Goal: Information Seeking & Learning: Check status

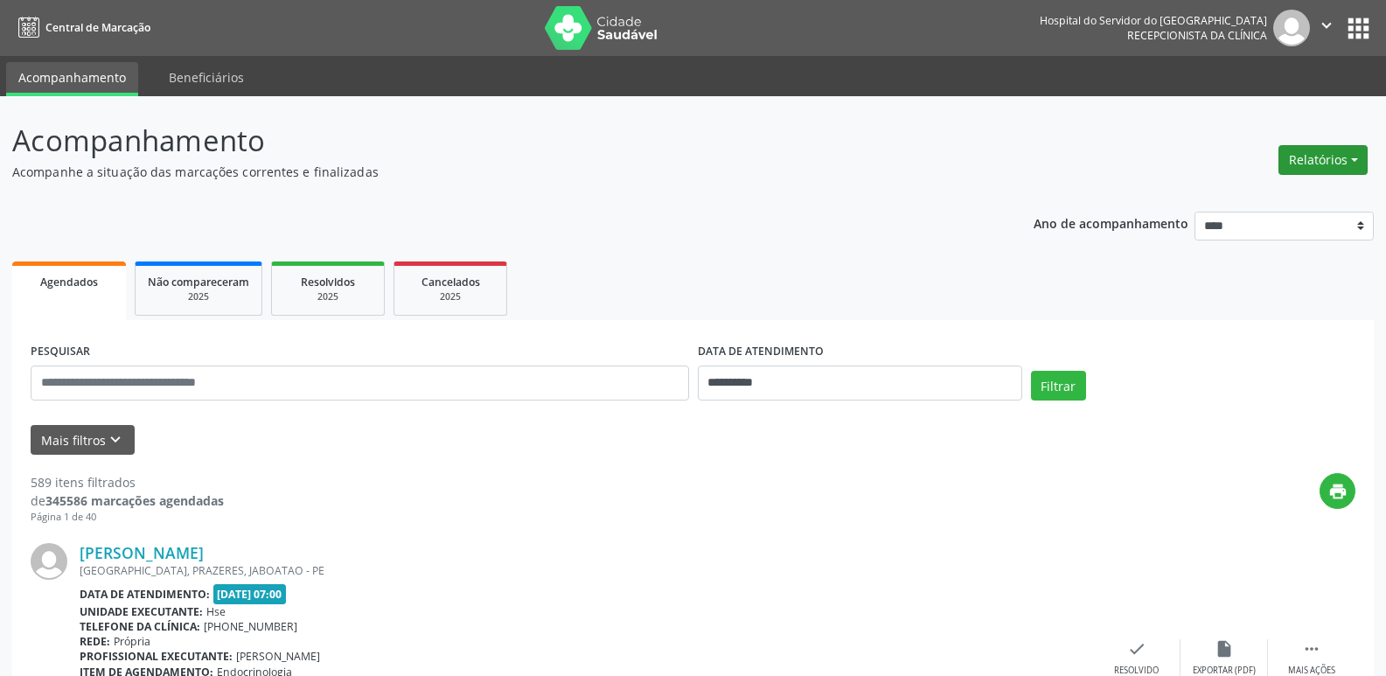
click at [1331, 170] on button "Relatórios" at bounding box center [1322, 160] width 89 height 30
click at [1214, 205] on link "Agendamentos" at bounding box center [1274, 197] width 188 height 24
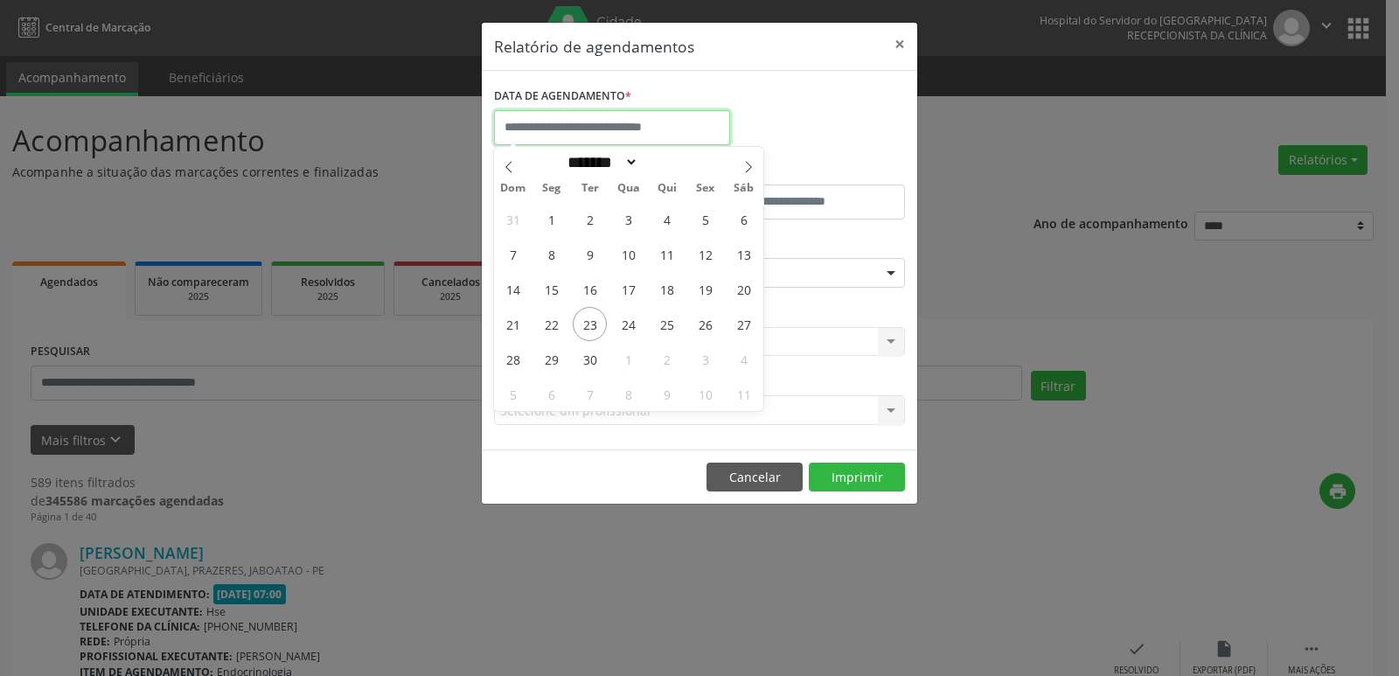
click at [681, 123] on input "text" at bounding box center [612, 127] width 236 height 35
click at [597, 313] on span "23" at bounding box center [590, 324] width 34 height 34
type input "**********"
click at [597, 313] on span "23" at bounding box center [590, 324] width 34 height 34
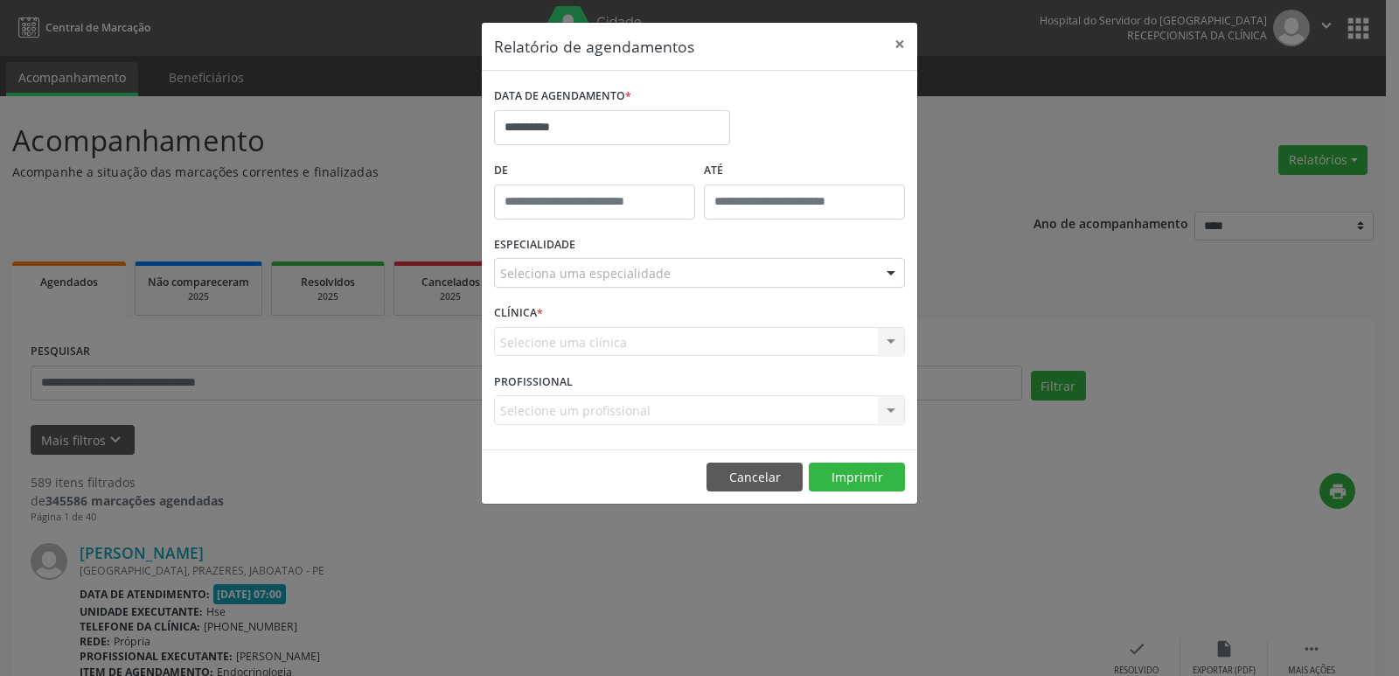
click at [888, 279] on div at bounding box center [891, 274] width 26 height 30
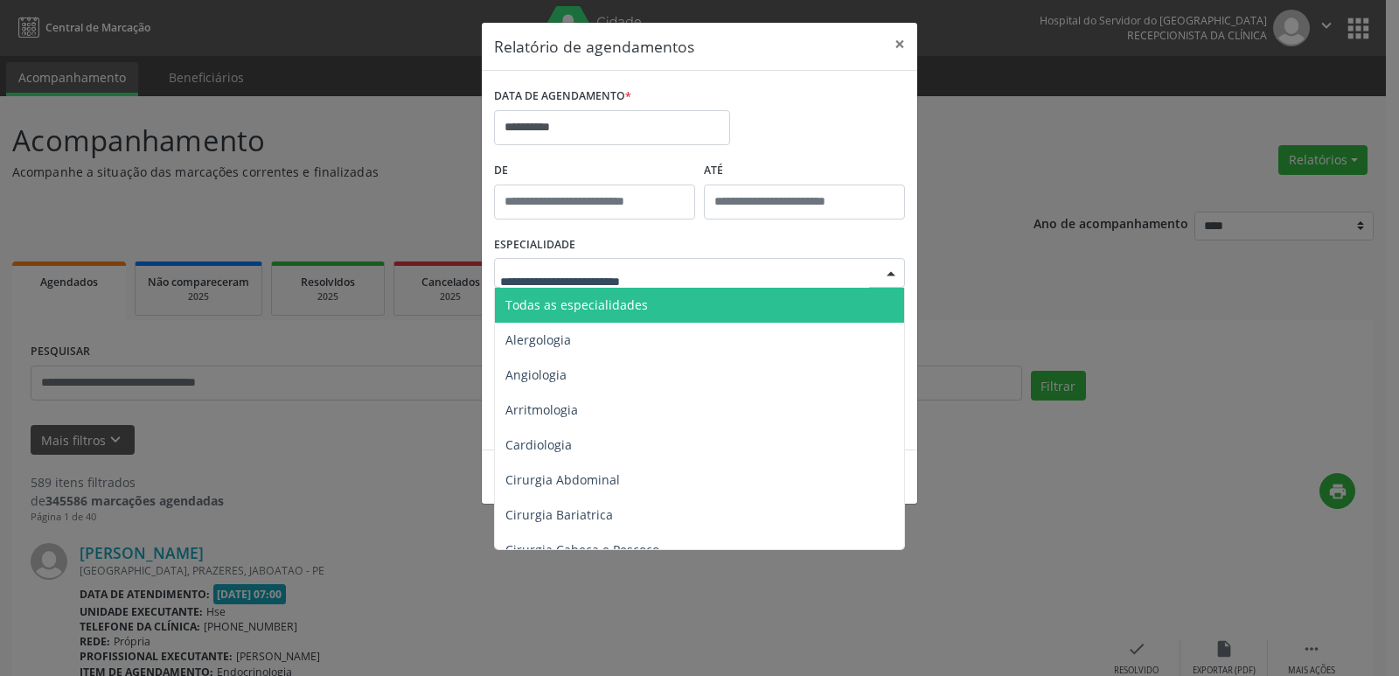
click at [811, 308] on span "Todas as especialidades" at bounding box center [701, 305] width 412 height 35
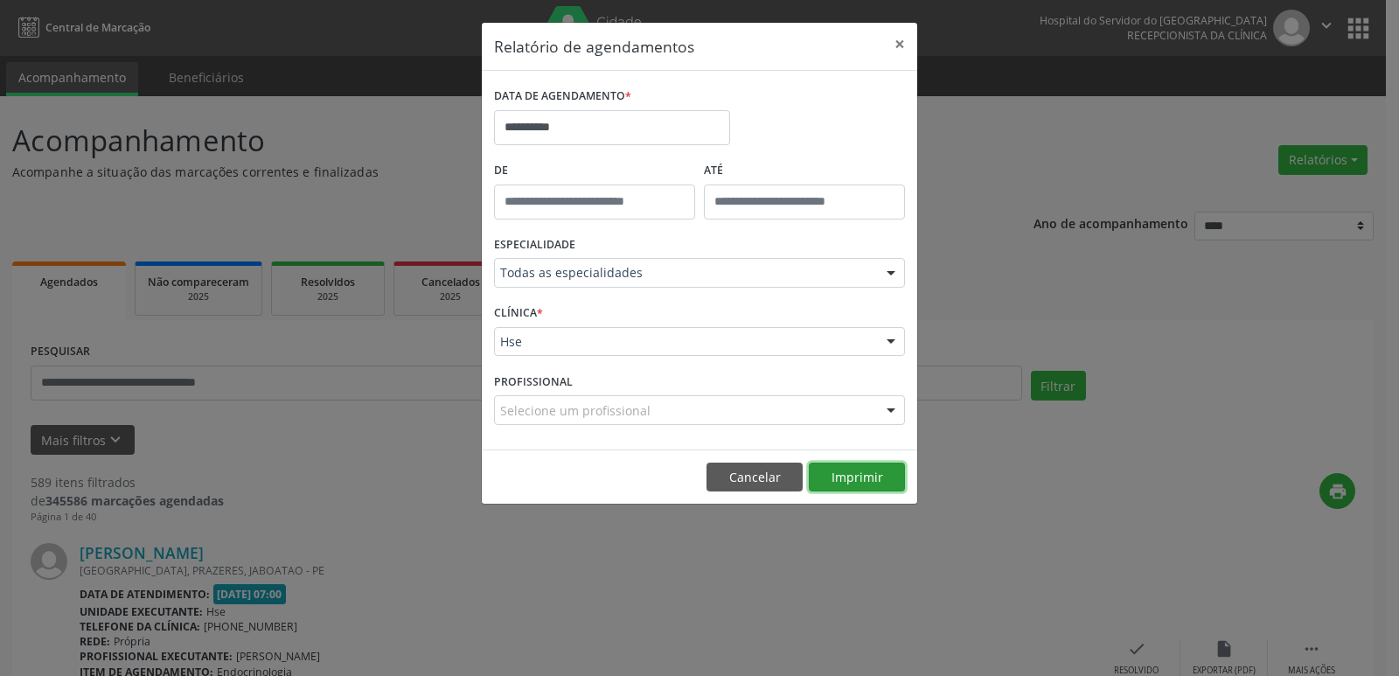
click at [849, 477] on button "Imprimir" at bounding box center [857, 477] width 96 height 30
click at [899, 42] on button "×" at bounding box center [899, 44] width 35 height 43
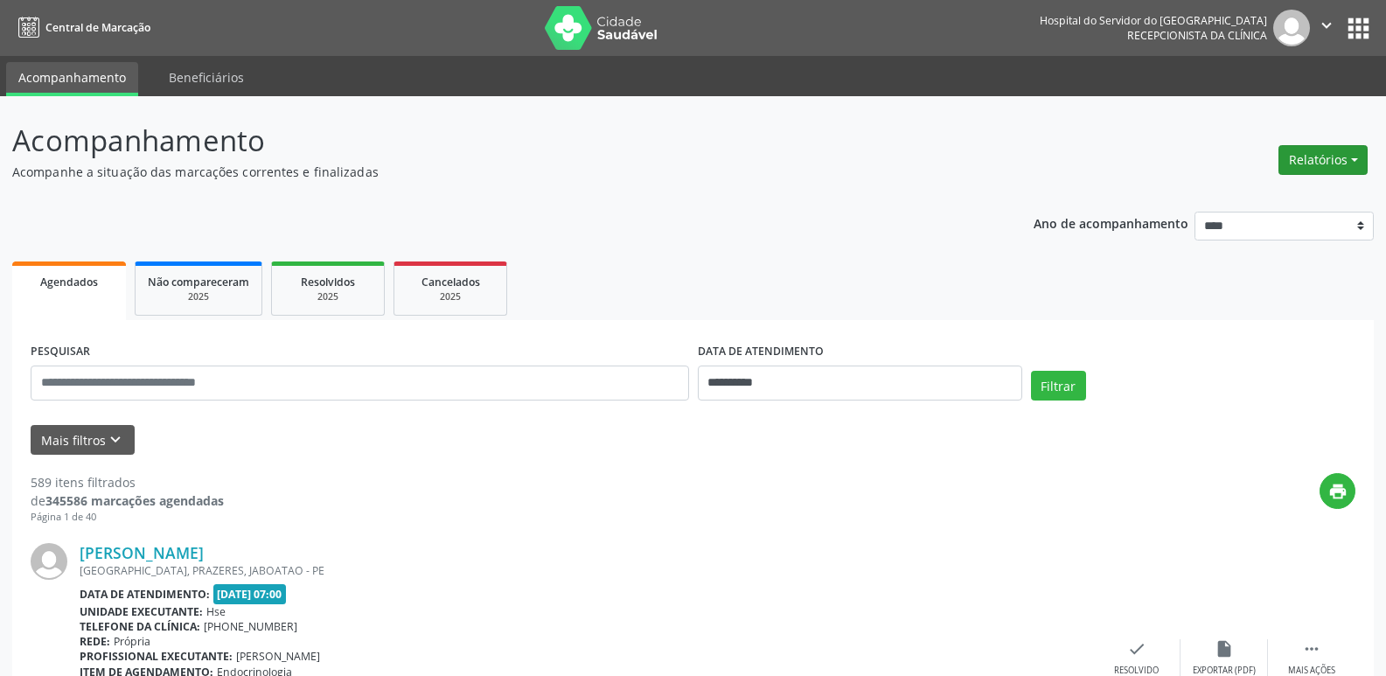
click at [1291, 148] on button "Relatórios" at bounding box center [1322, 160] width 89 height 30
click at [1235, 202] on link "Agendamentos" at bounding box center [1274, 197] width 188 height 24
select select "*"
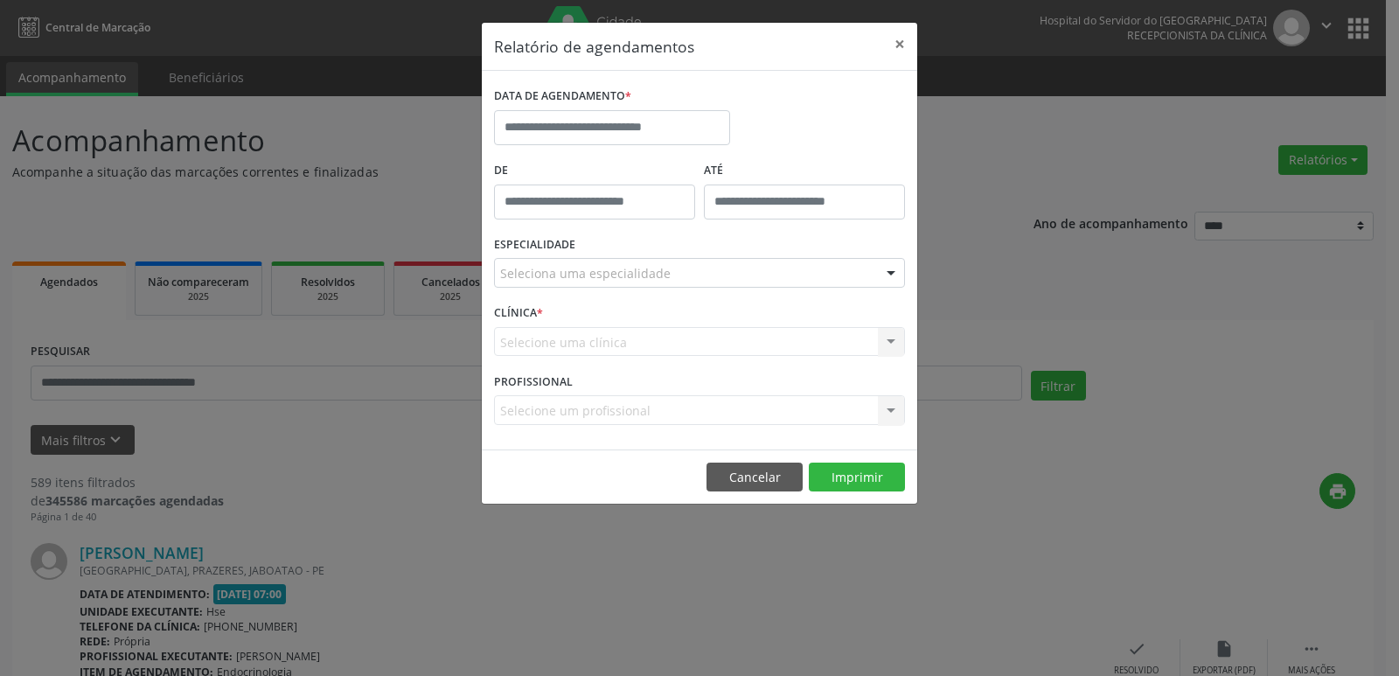
click at [657, 148] on div "DATA DE AGENDAMENTO *" at bounding box center [612, 120] width 245 height 74
click at [657, 136] on input "text" at bounding box center [612, 127] width 236 height 35
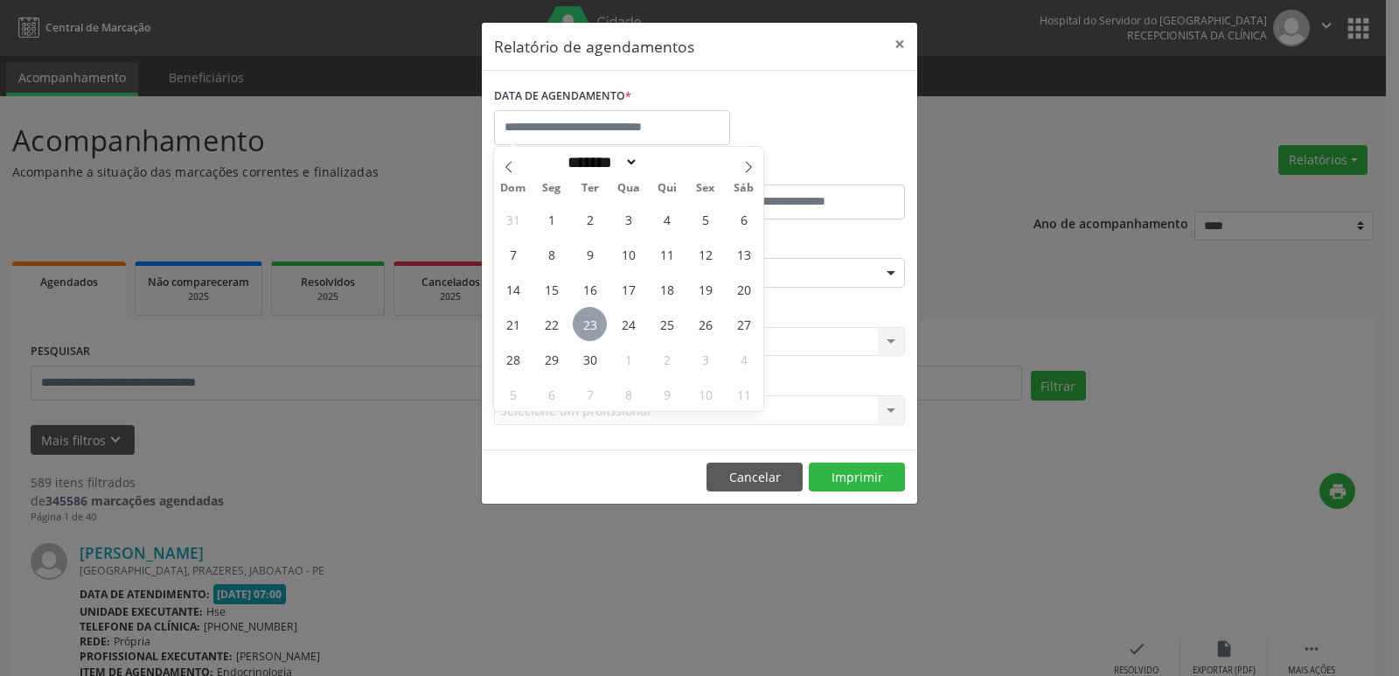
click at [594, 316] on span "23" at bounding box center [590, 324] width 34 height 34
type input "**********"
click at [594, 316] on span "23" at bounding box center [590, 324] width 34 height 34
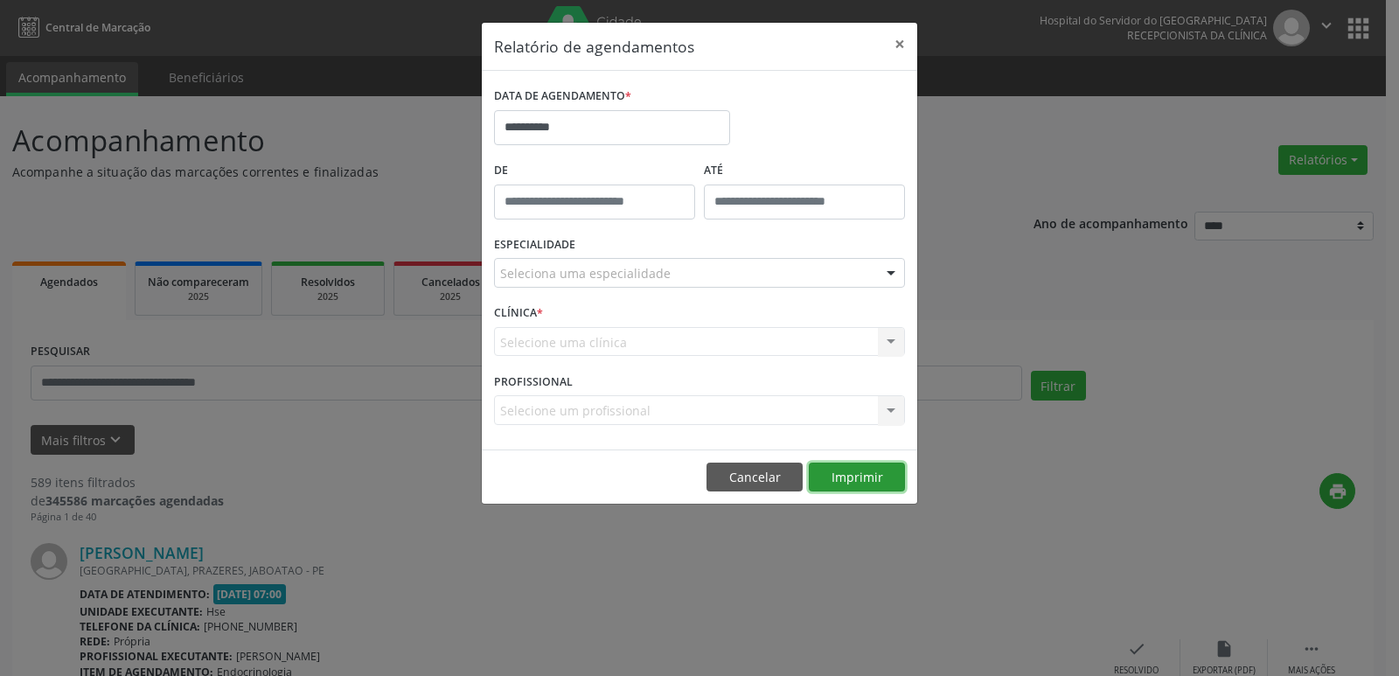
click at [857, 474] on button "Imprimir" at bounding box center [857, 477] width 96 height 30
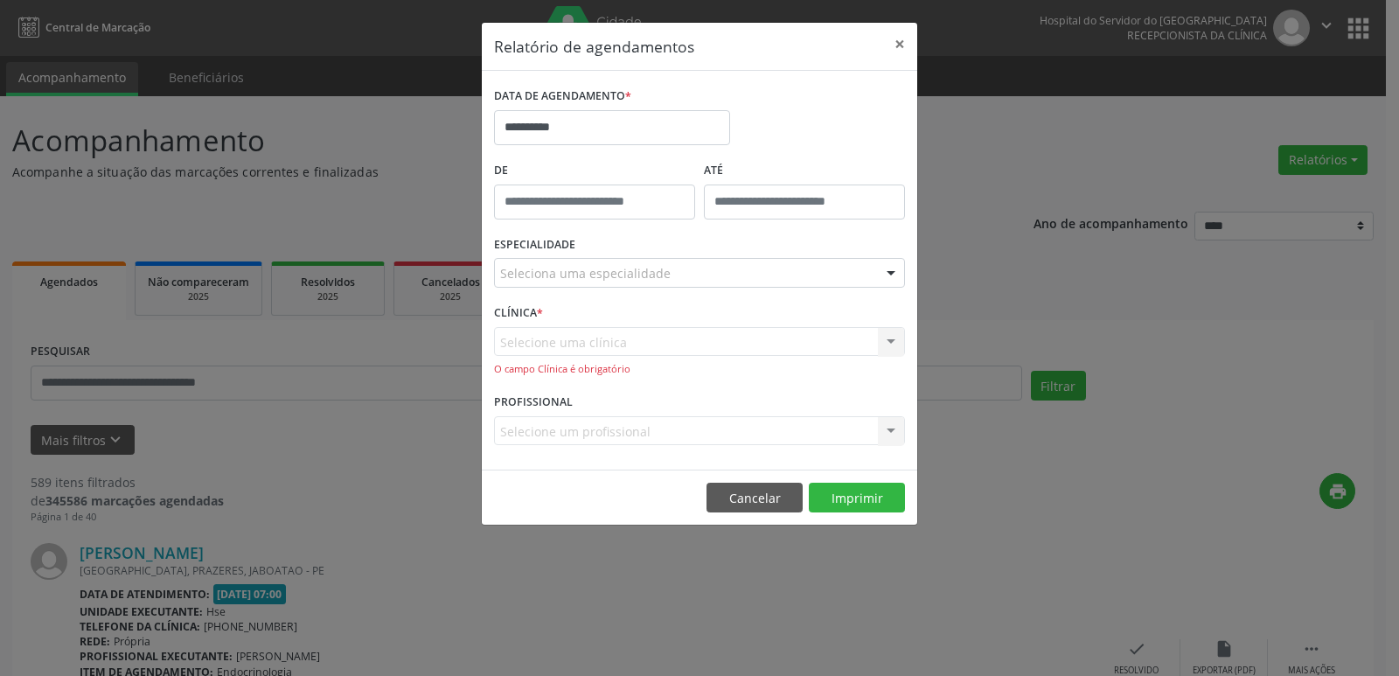
click at [747, 261] on div "Seleciona uma especialidade" at bounding box center [699, 273] width 411 height 30
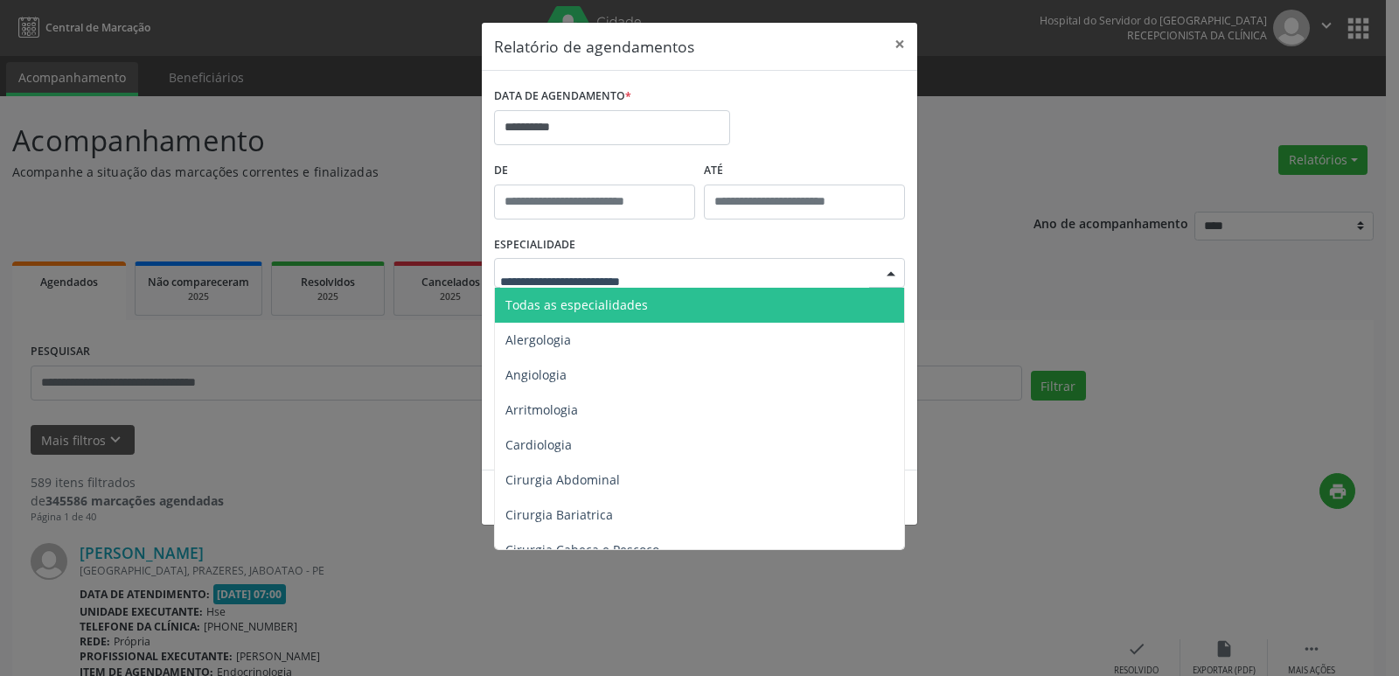
click at [708, 309] on span "Todas as especialidades" at bounding box center [701, 305] width 412 height 35
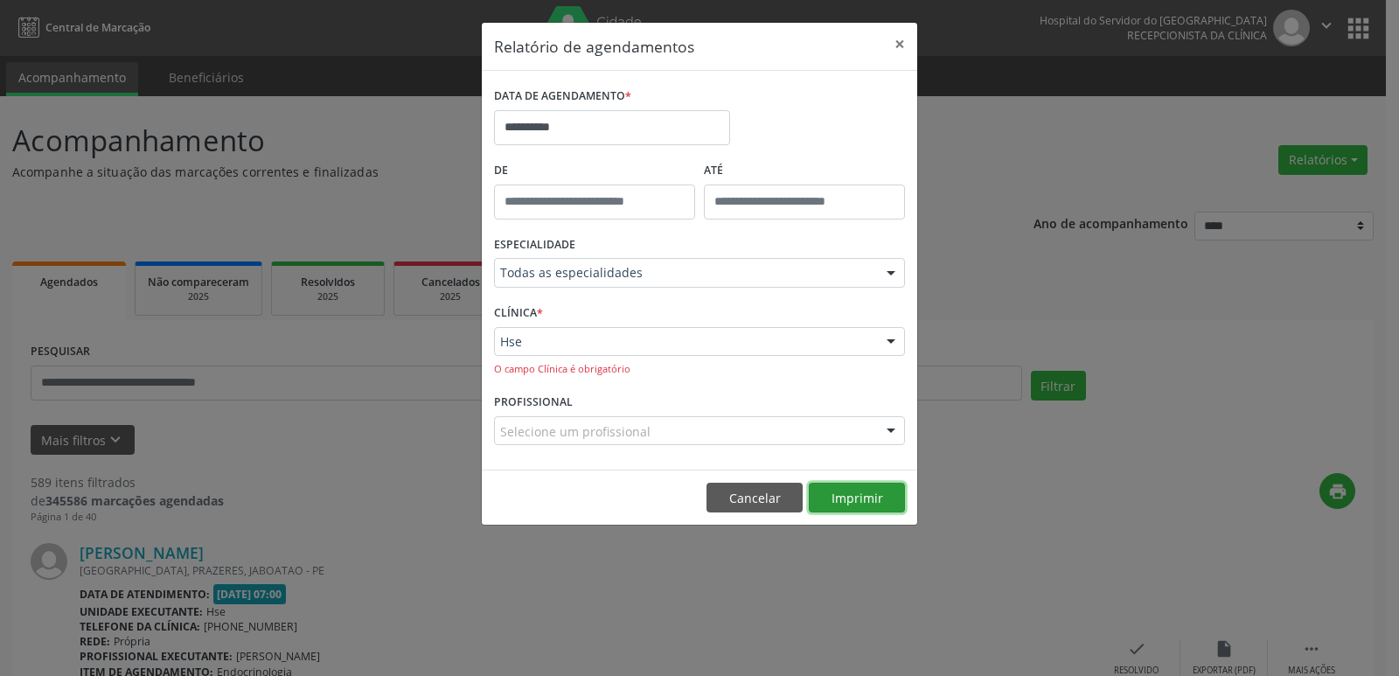
click at [858, 500] on button "Imprimir" at bounding box center [857, 498] width 96 height 30
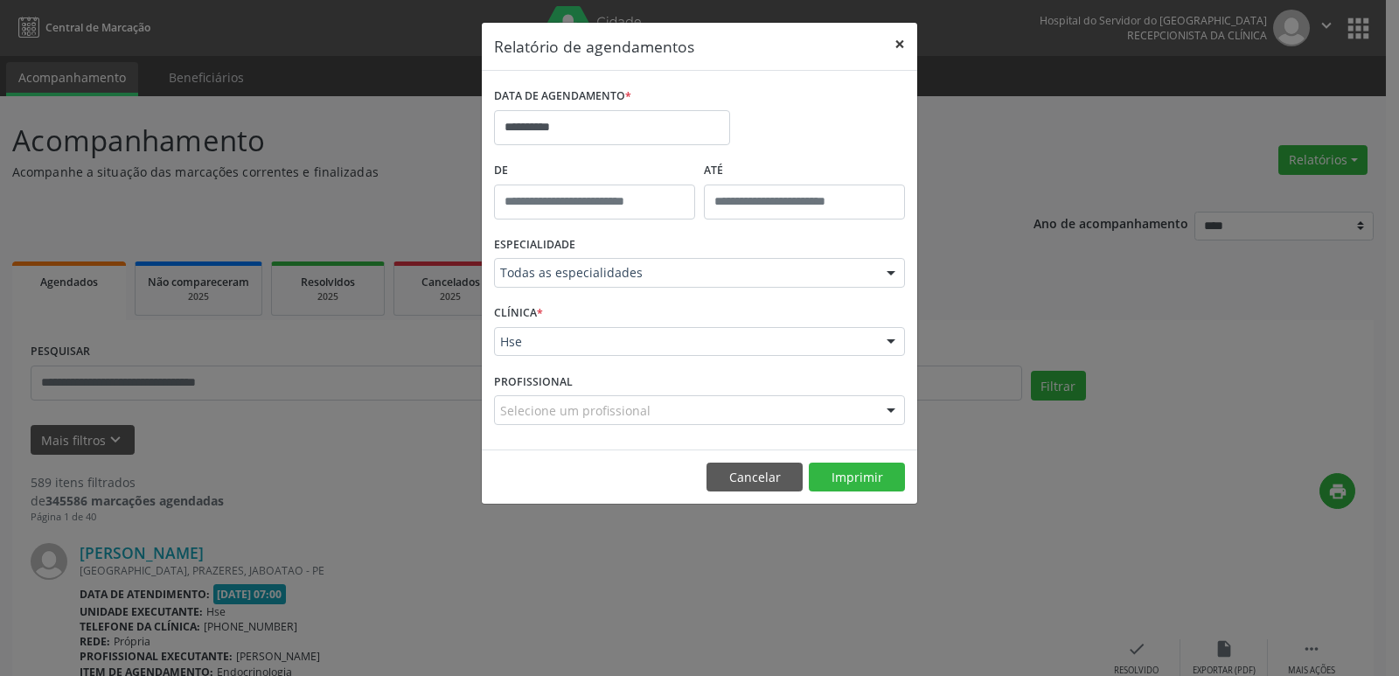
click at [902, 46] on button "×" at bounding box center [899, 44] width 35 height 43
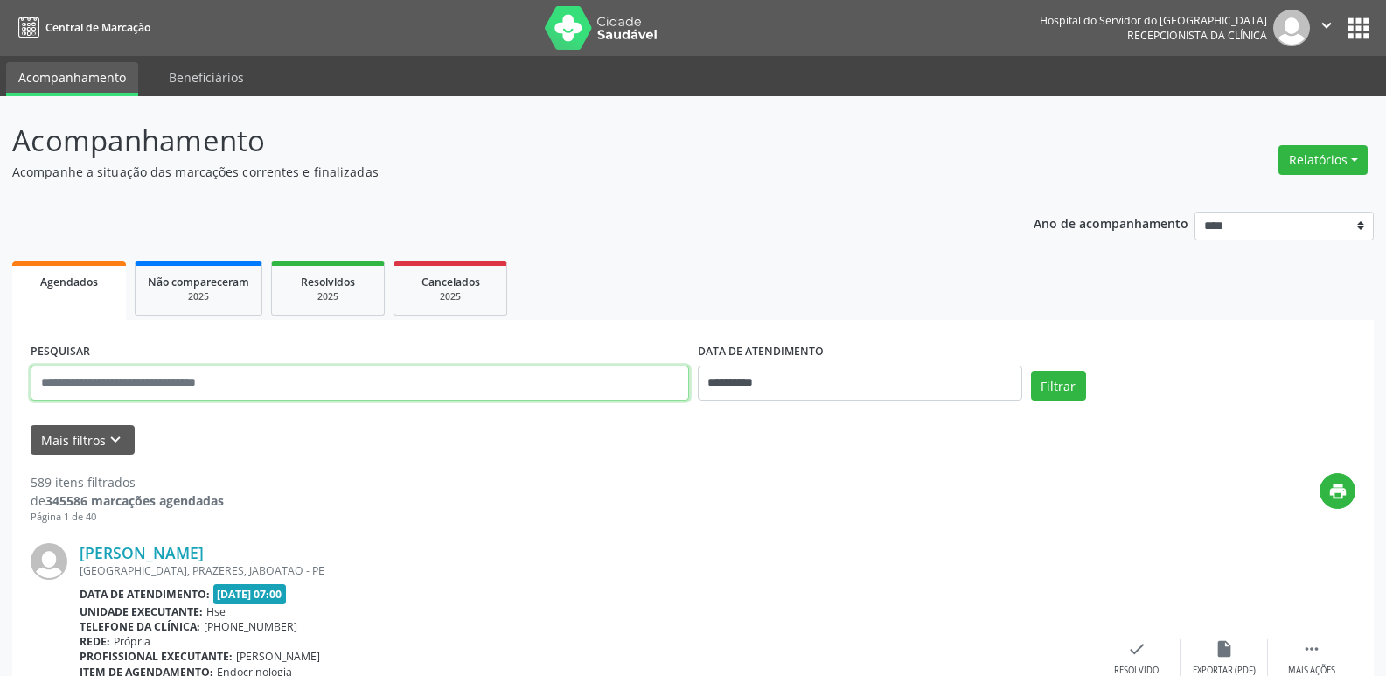
click at [255, 385] on input "text" at bounding box center [360, 382] width 658 height 35
type input "**********"
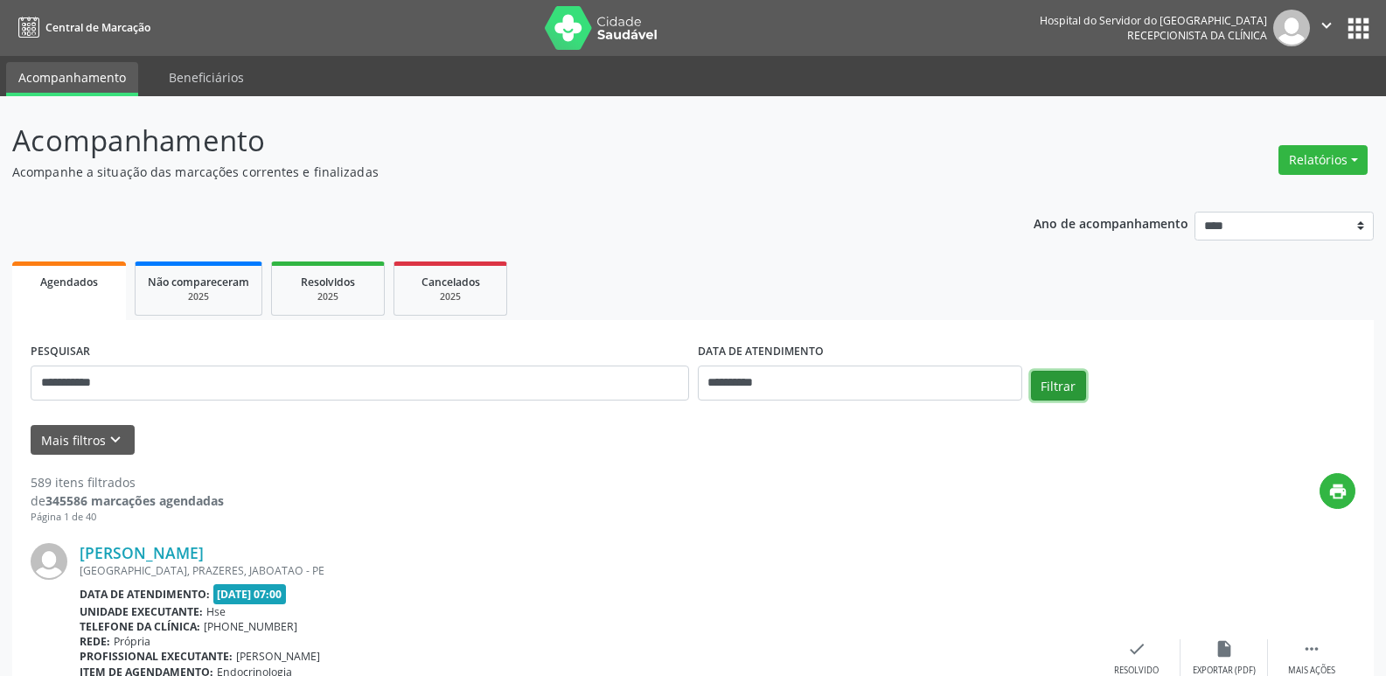
click at [1061, 378] on button "Filtrar" at bounding box center [1058, 386] width 55 height 30
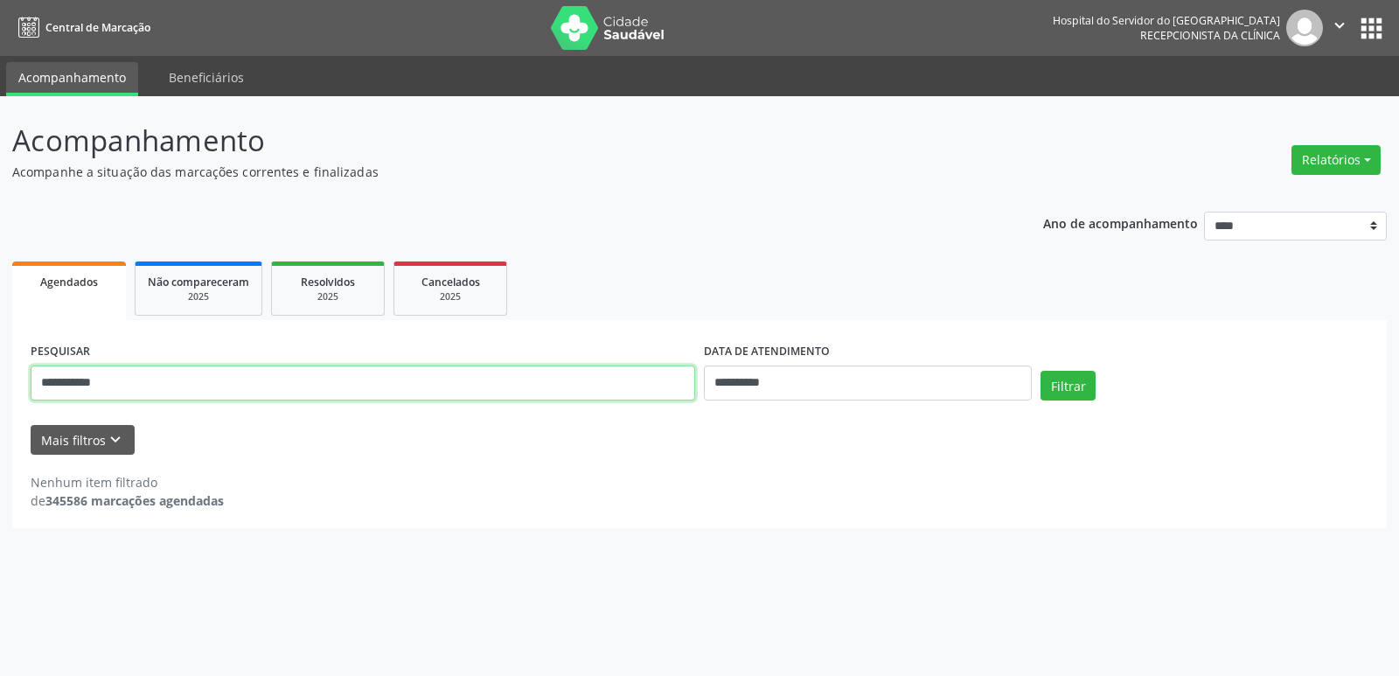
drag, startPoint x: 138, startPoint y: 384, endPoint x: 0, endPoint y: 369, distance: 138.9
click at [0, 369] on div "**********" at bounding box center [699, 386] width 1399 height 580
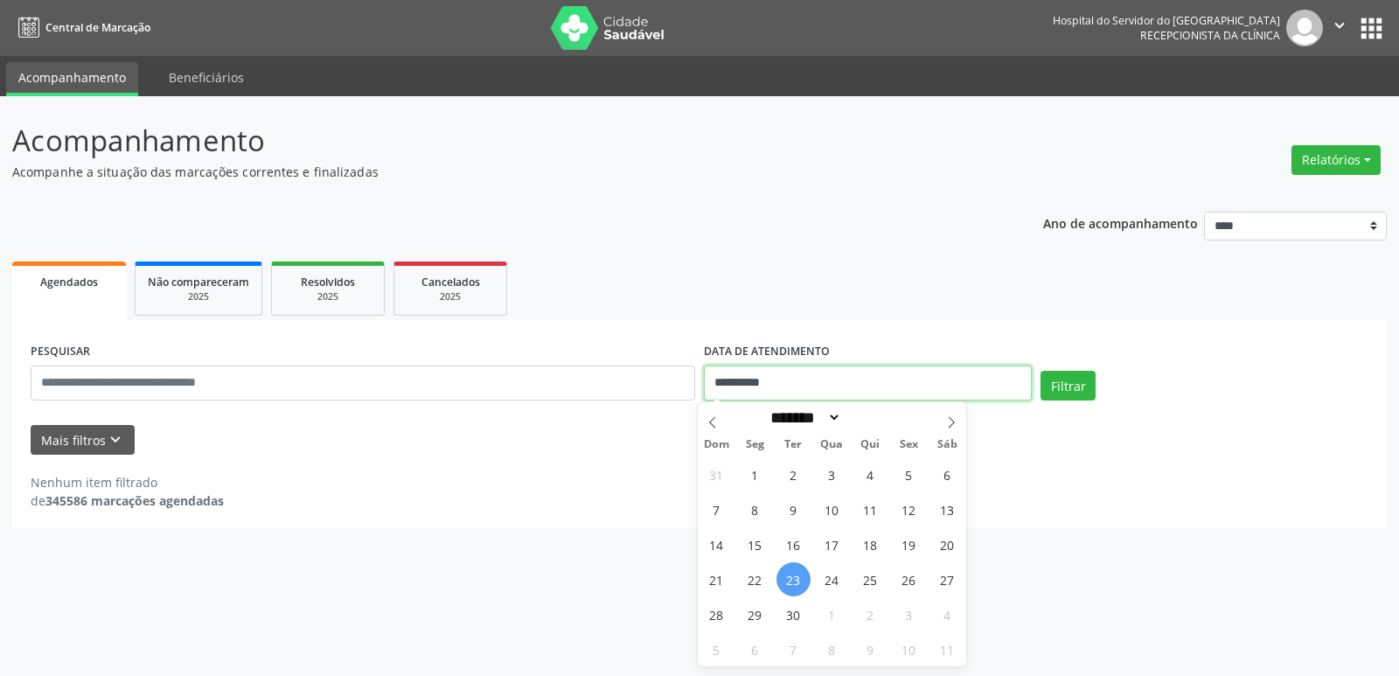
drag, startPoint x: 797, startPoint y: 380, endPoint x: 688, endPoint y: 374, distance: 109.5
click at [688, 374] on div "**********" at bounding box center [699, 375] width 1346 height 74
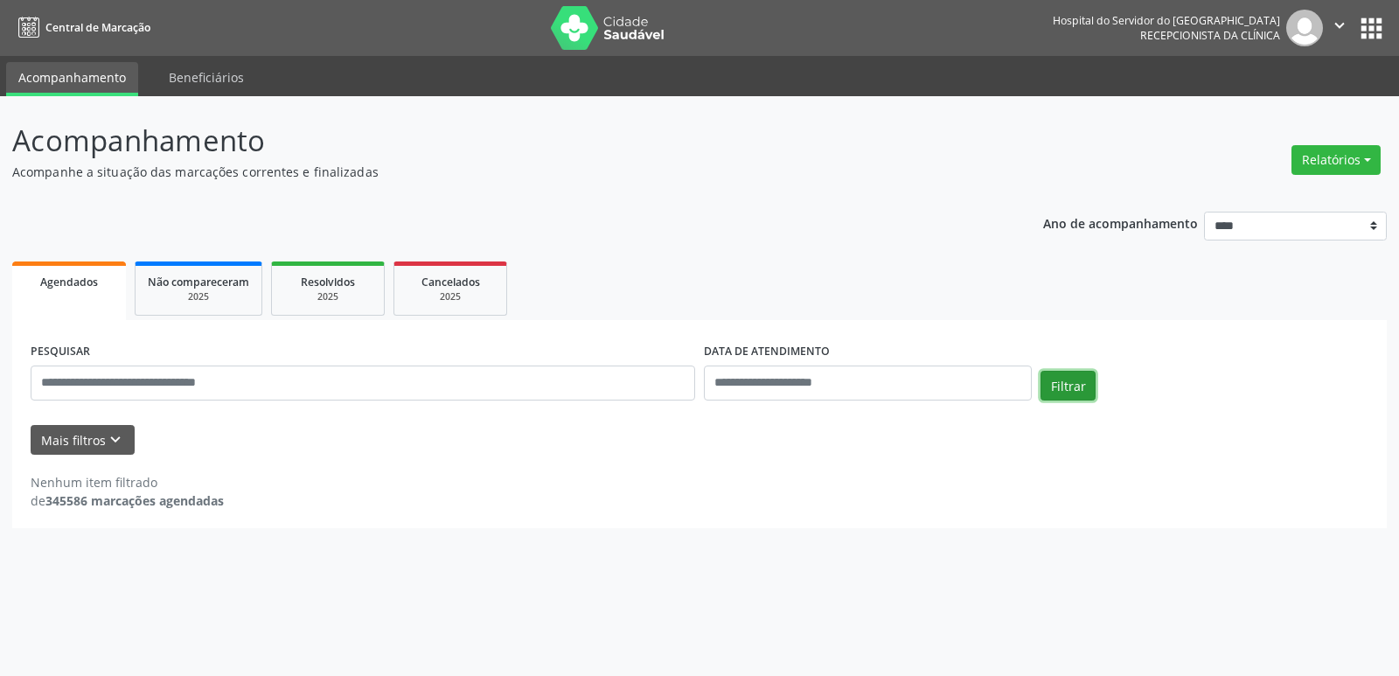
click at [1076, 374] on button "Filtrar" at bounding box center [1067, 386] width 55 height 30
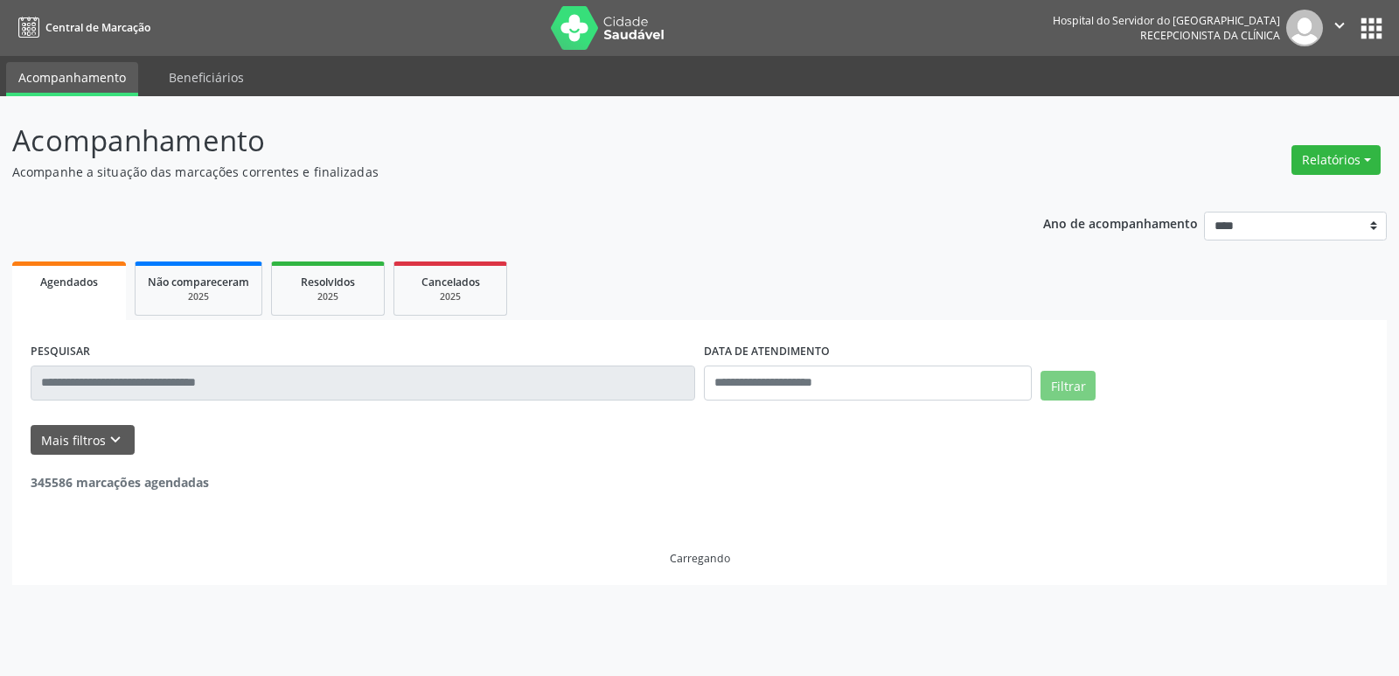
click at [321, 366] on div "PESQUISAR" at bounding box center [362, 375] width 673 height 74
click at [309, 429] on div "Mais filtros keyboard_arrow_down" at bounding box center [699, 440] width 1346 height 31
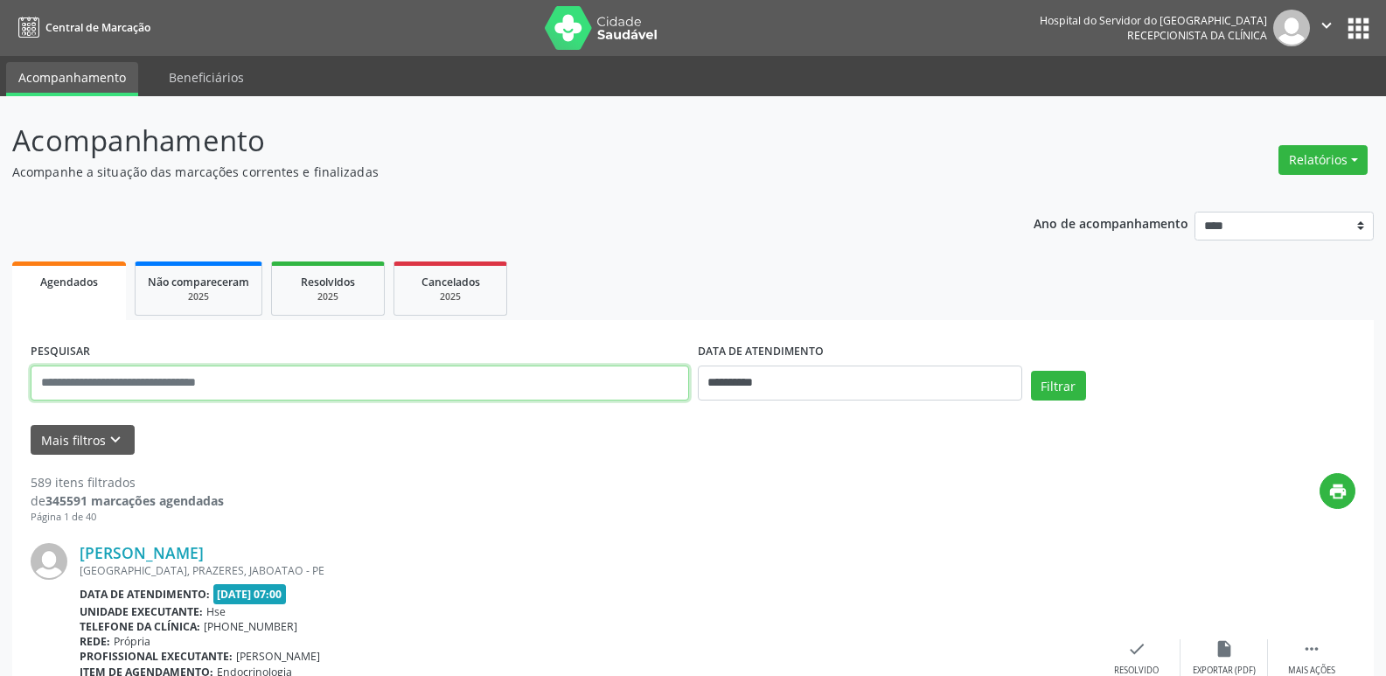
click at [323, 374] on input "text" at bounding box center [360, 382] width 658 height 35
click at [194, 370] on input "text" at bounding box center [360, 382] width 658 height 35
type input "*"
click at [191, 376] on input "text" at bounding box center [360, 382] width 658 height 35
click at [1031, 371] on button "Filtrar" at bounding box center [1058, 386] width 55 height 30
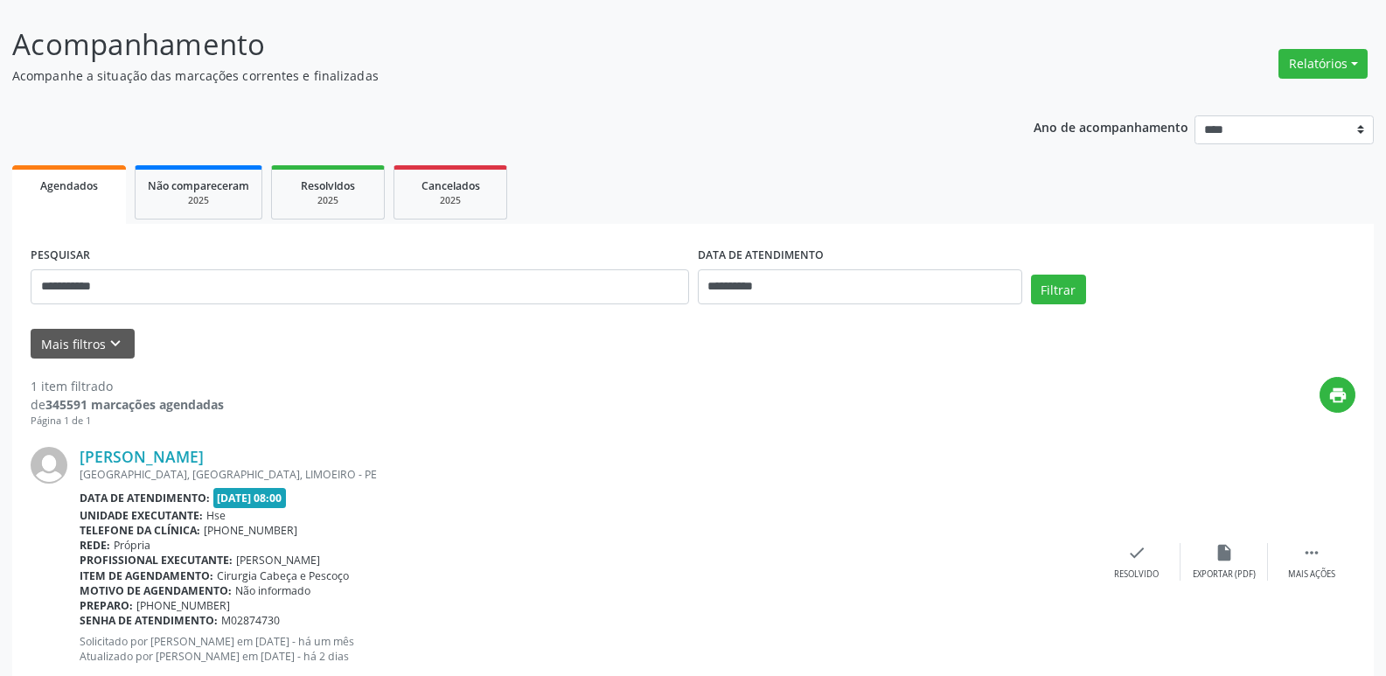
scroll to position [97, 0]
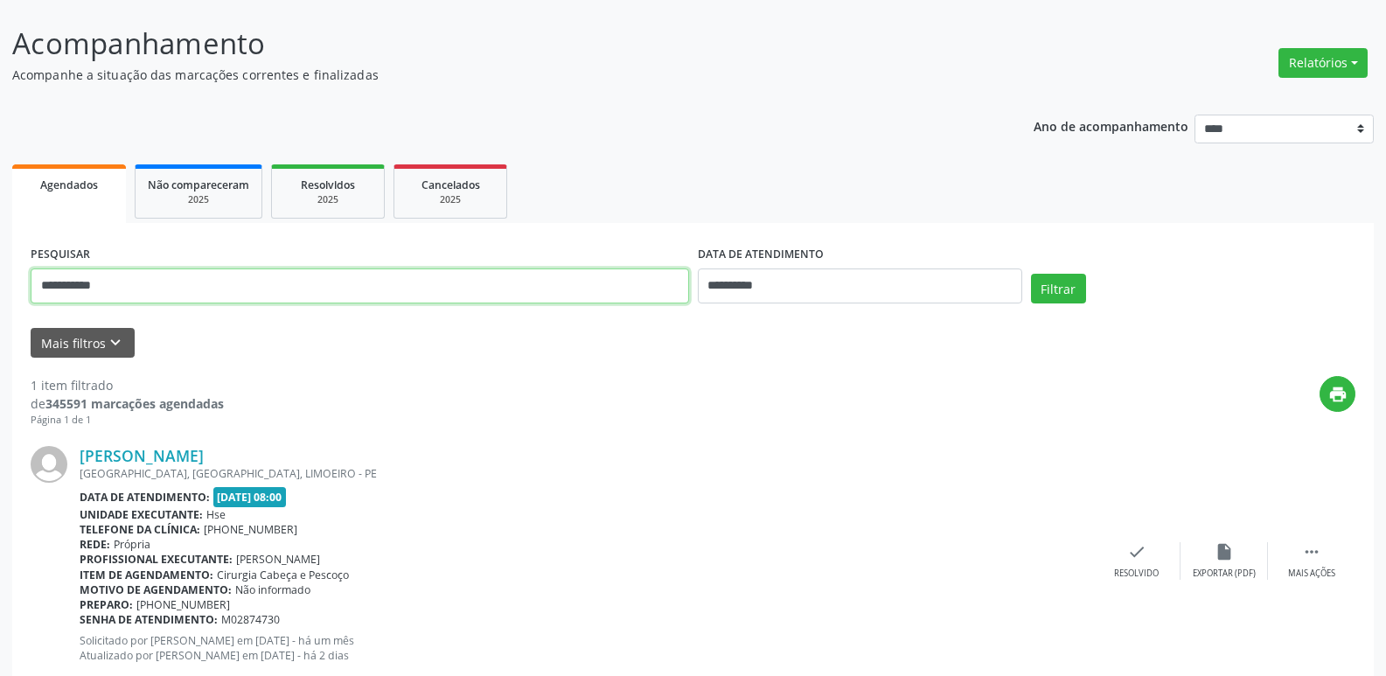
click at [174, 277] on input "**********" at bounding box center [360, 285] width 658 height 35
type input "*"
type input "**********"
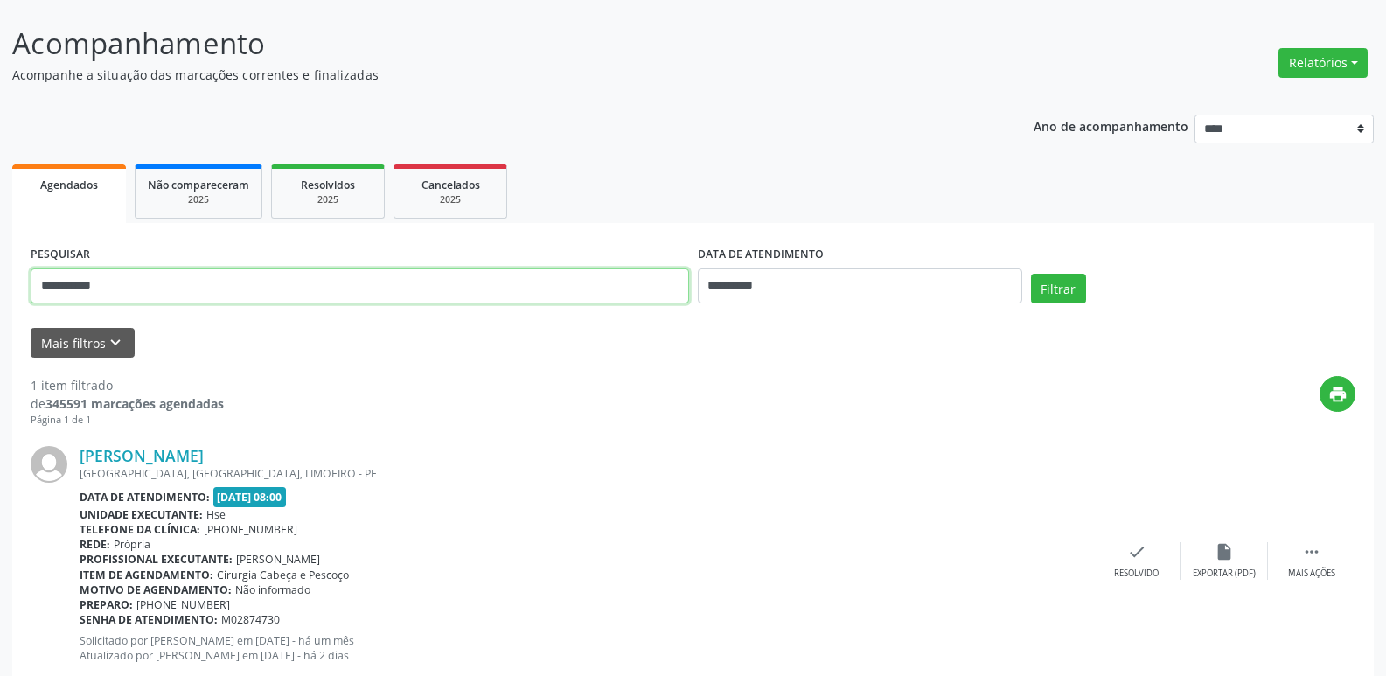
click at [1031, 274] on button "Filtrar" at bounding box center [1058, 289] width 55 height 30
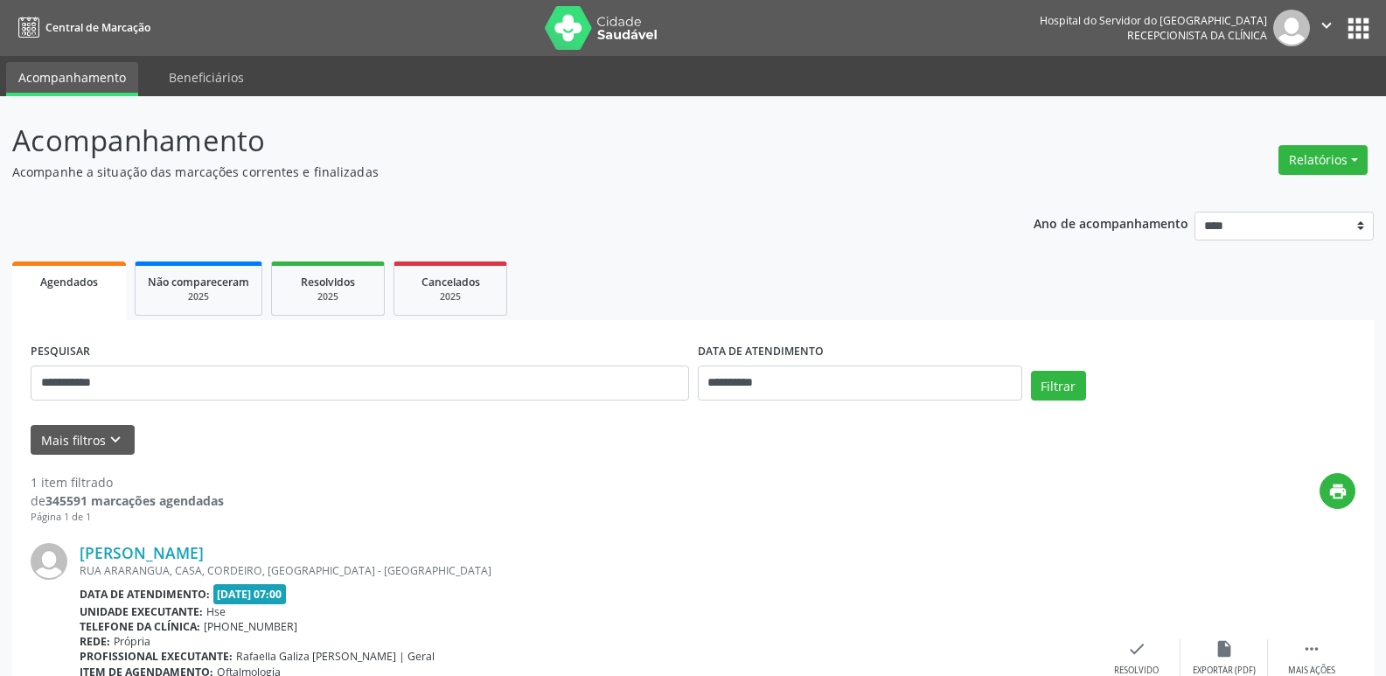
scroll to position [88, 0]
